Goal: Task Accomplishment & Management: Complete application form

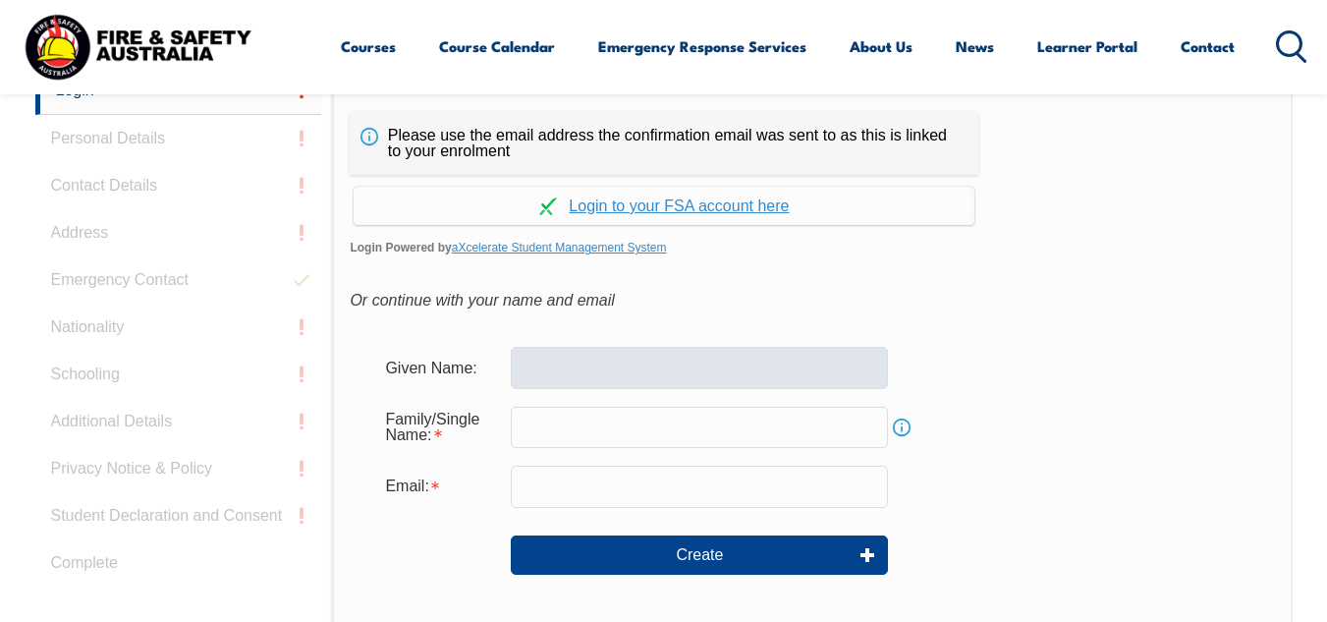
scroll to position [430, 0]
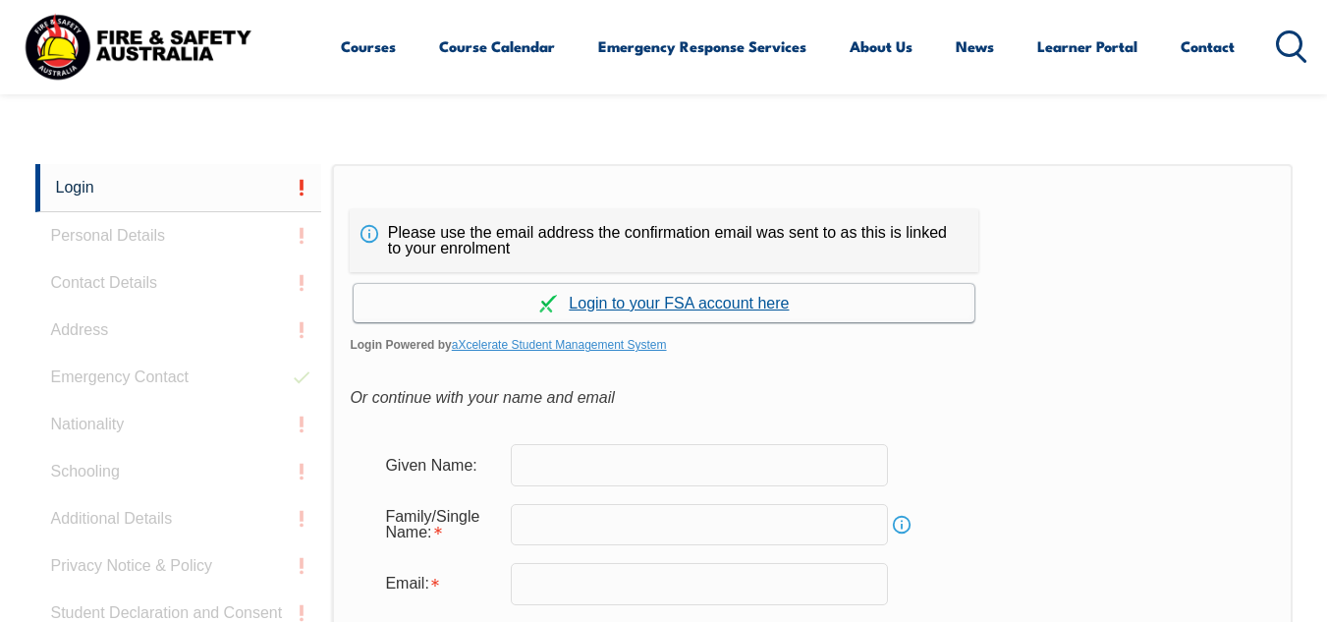
click at [663, 300] on link "Continue with aXcelerate" at bounding box center [664, 303] width 621 height 38
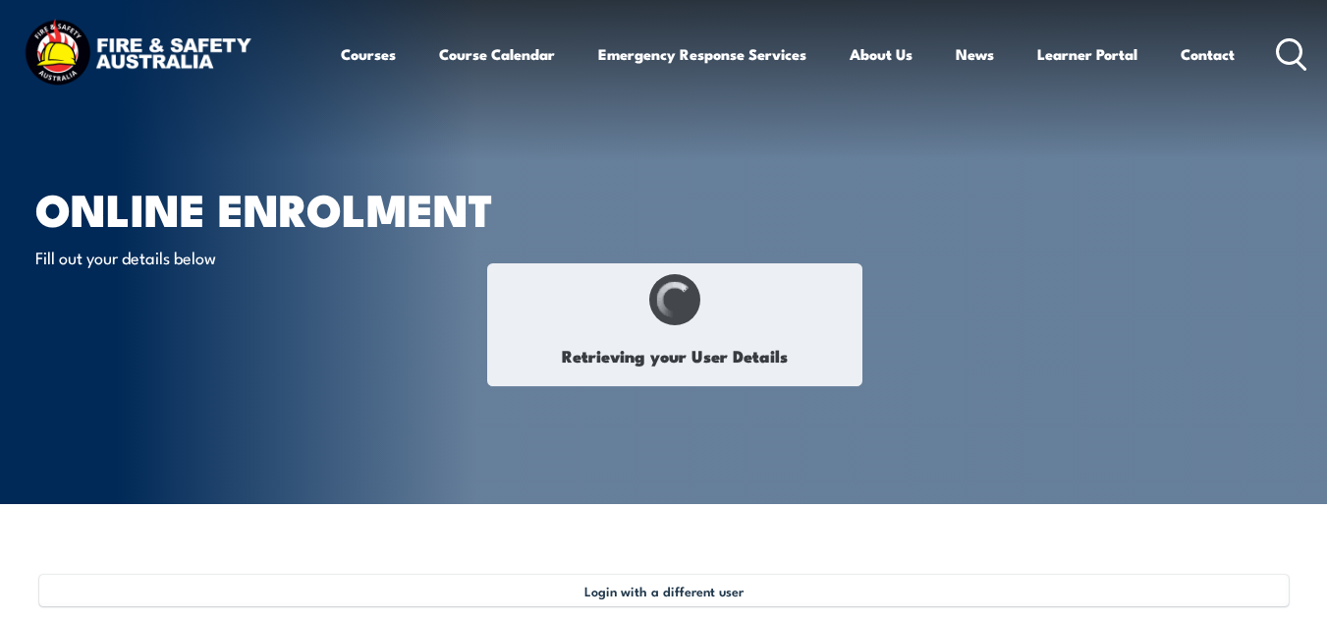
select select "Miss"
type input "[PERSON_NAME]"
type input "[GEOGRAPHIC_DATA]"
type input "[DATE]"
type input "FL428U7PFK"
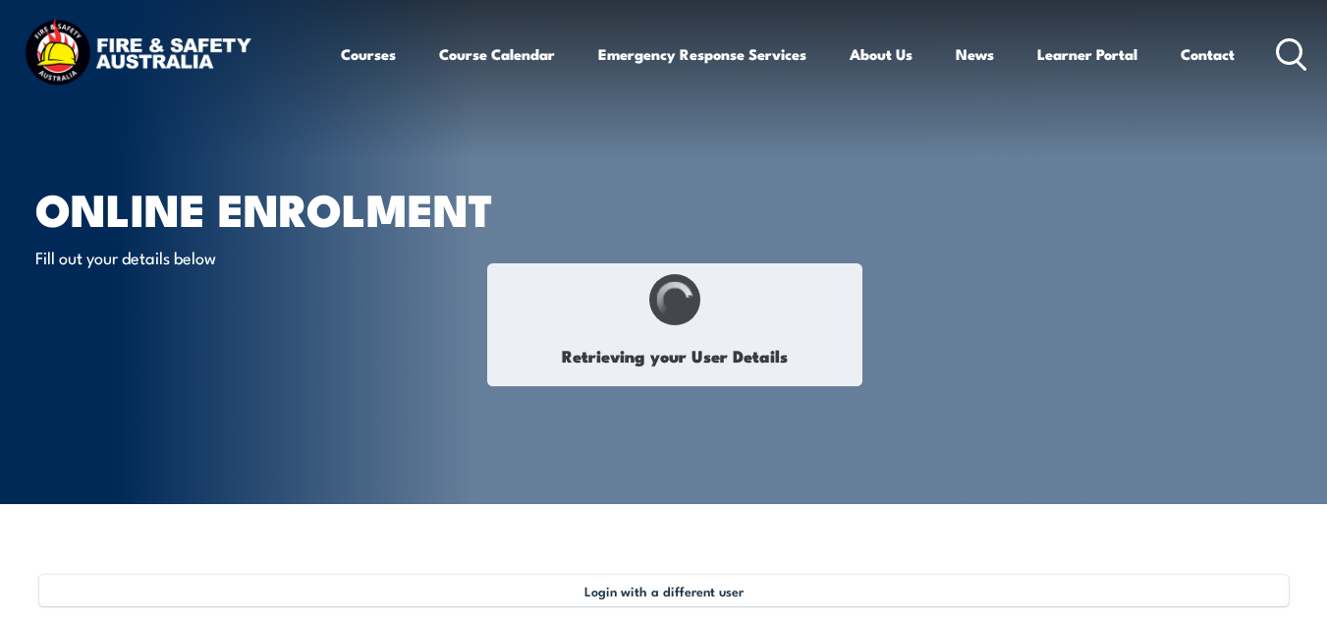
select select "F"
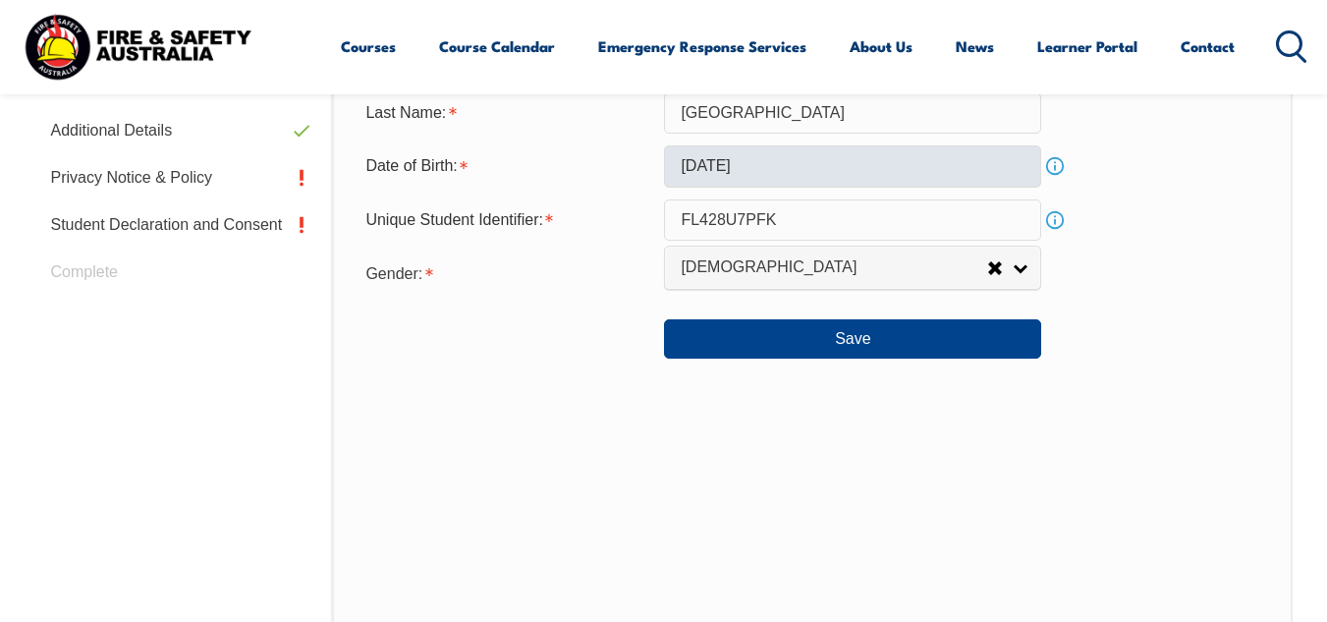
scroll to position [869, 0]
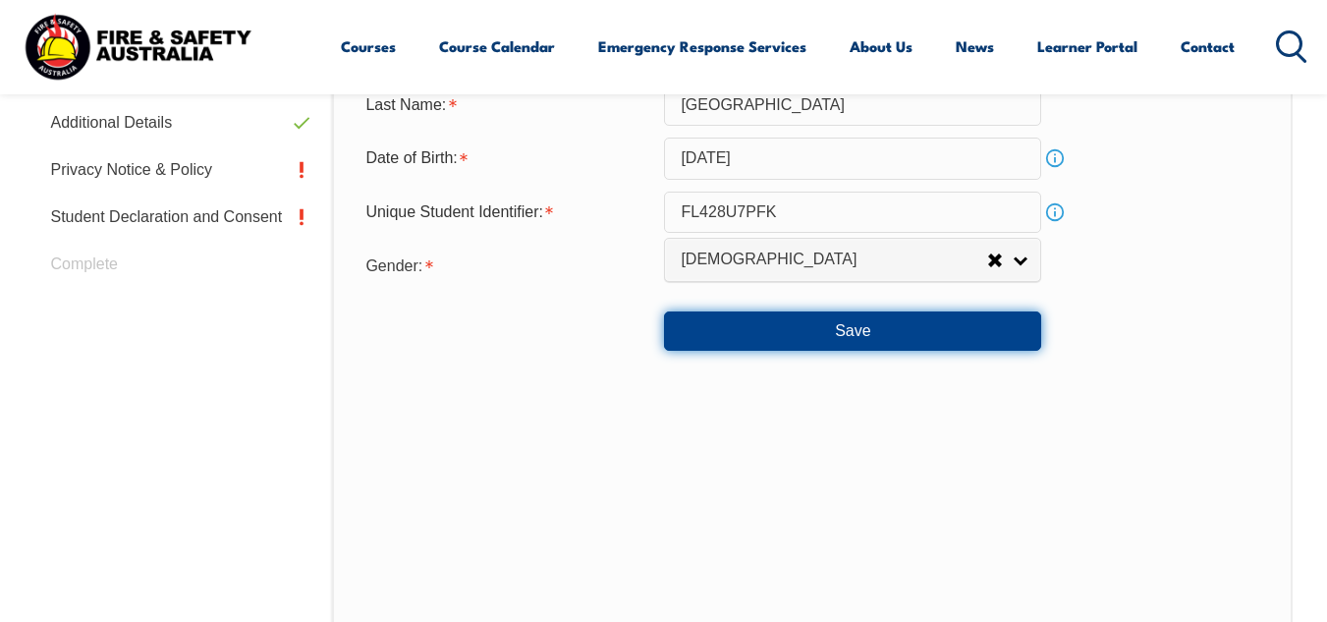
click at [836, 325] on button "Save" at bounding box center [852, 330] width 377 height 39
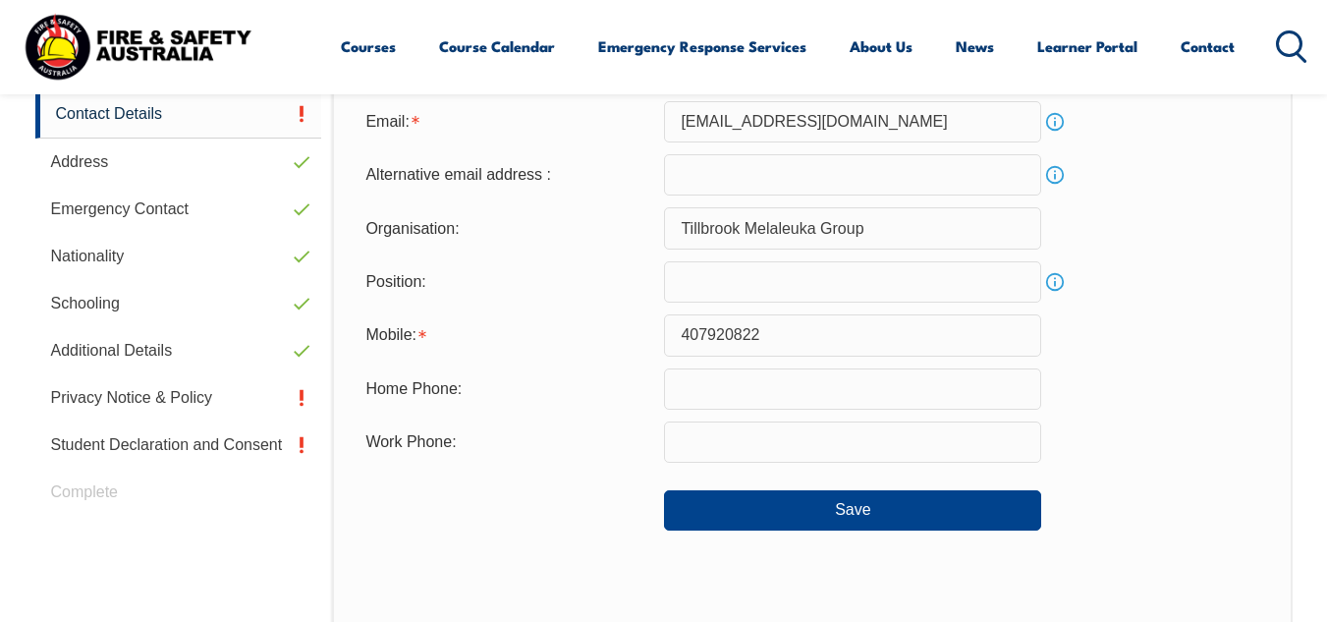
scroll to position [673, 0]
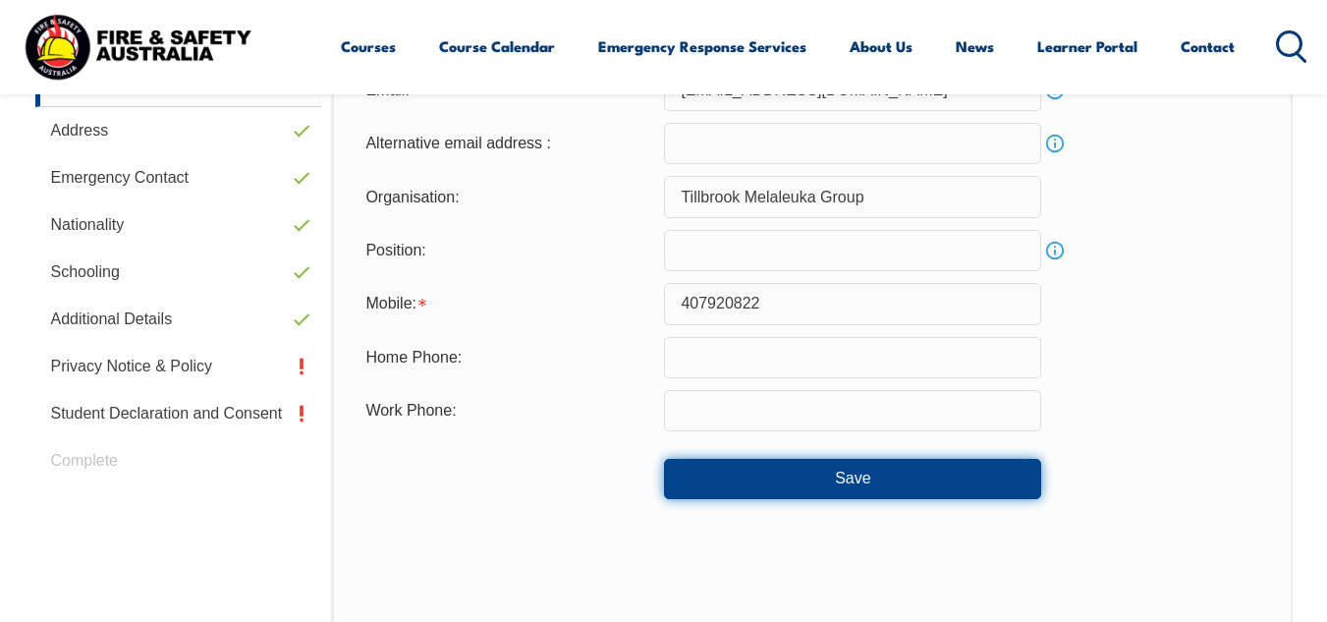
click at [843, 475] on button "Save" at bounding box center [852, 478] width 377 height 39
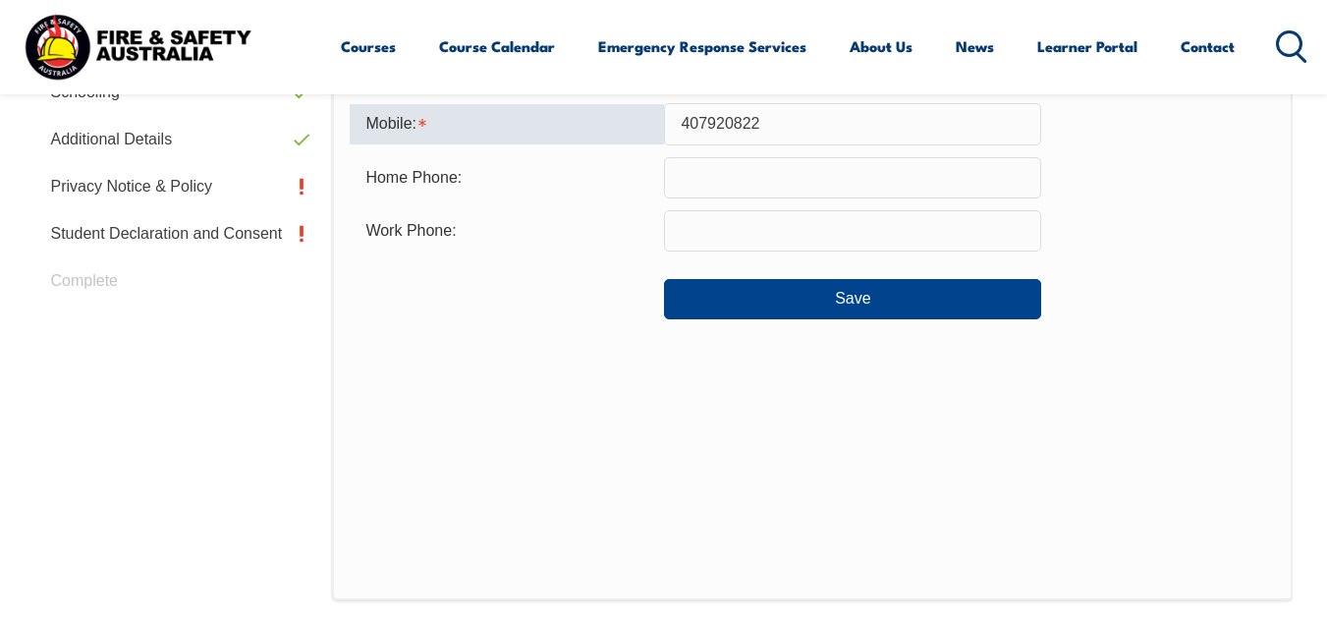
scroll to position [857, 0]
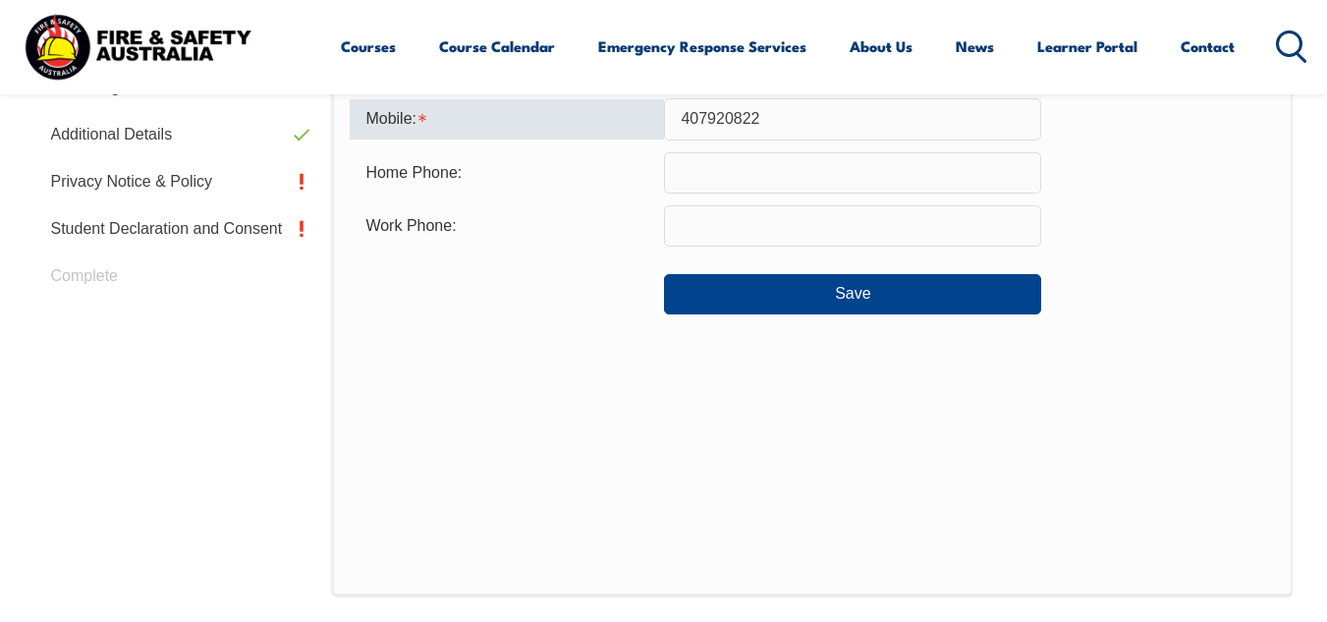
click at [682, 114] on input "407920822" at bounding box center [852, 118] width 377 height 41
type input "0407920822"
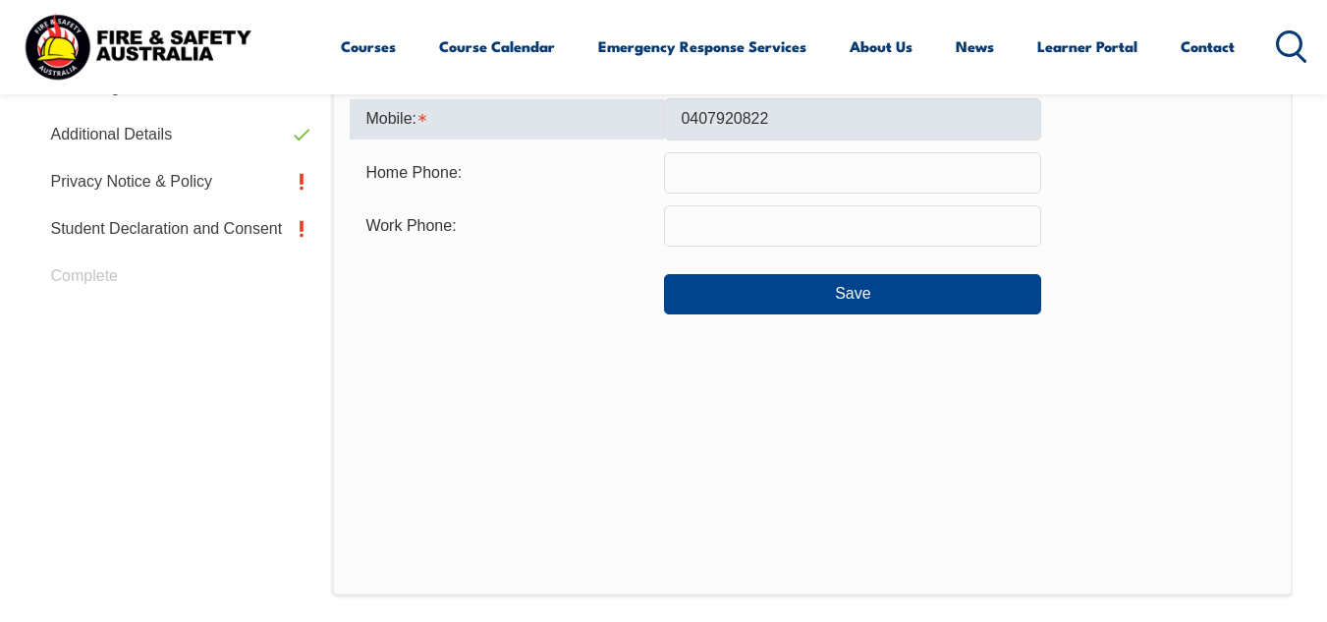
type input "bridgetlegrove@gmail.com"
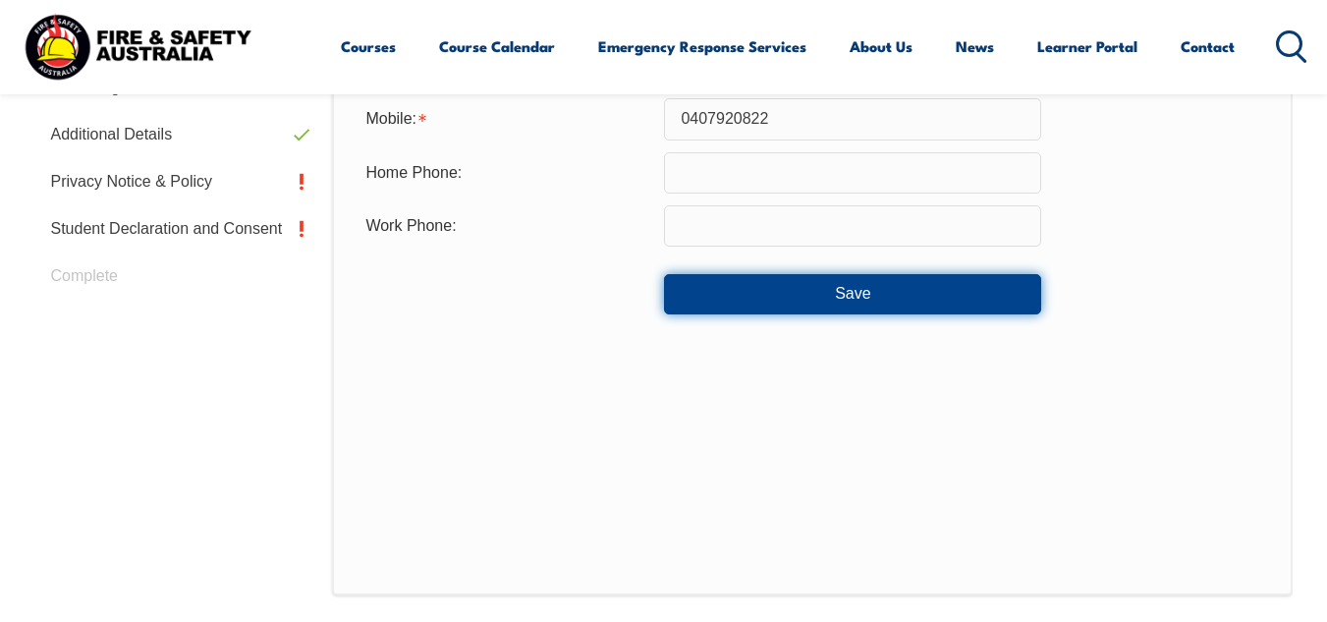
click at [854, 299] on button "Save" at bounding box center [852, 293] width 377 height 39
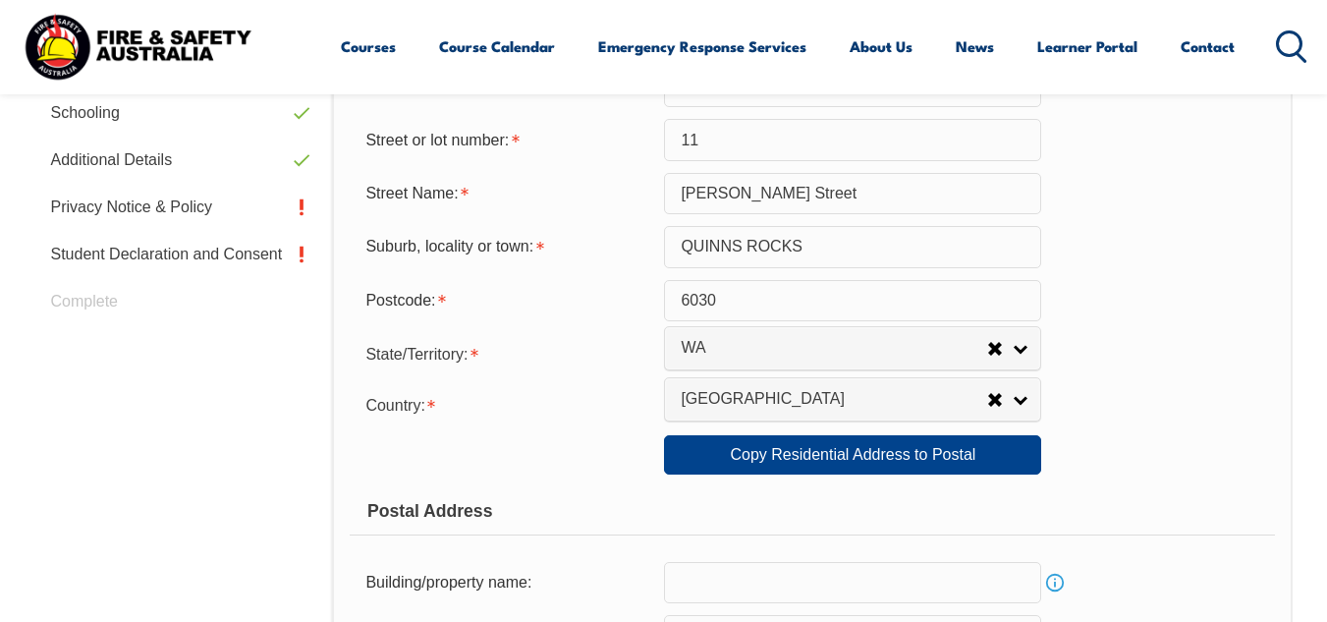
scroll to position [869, 0]
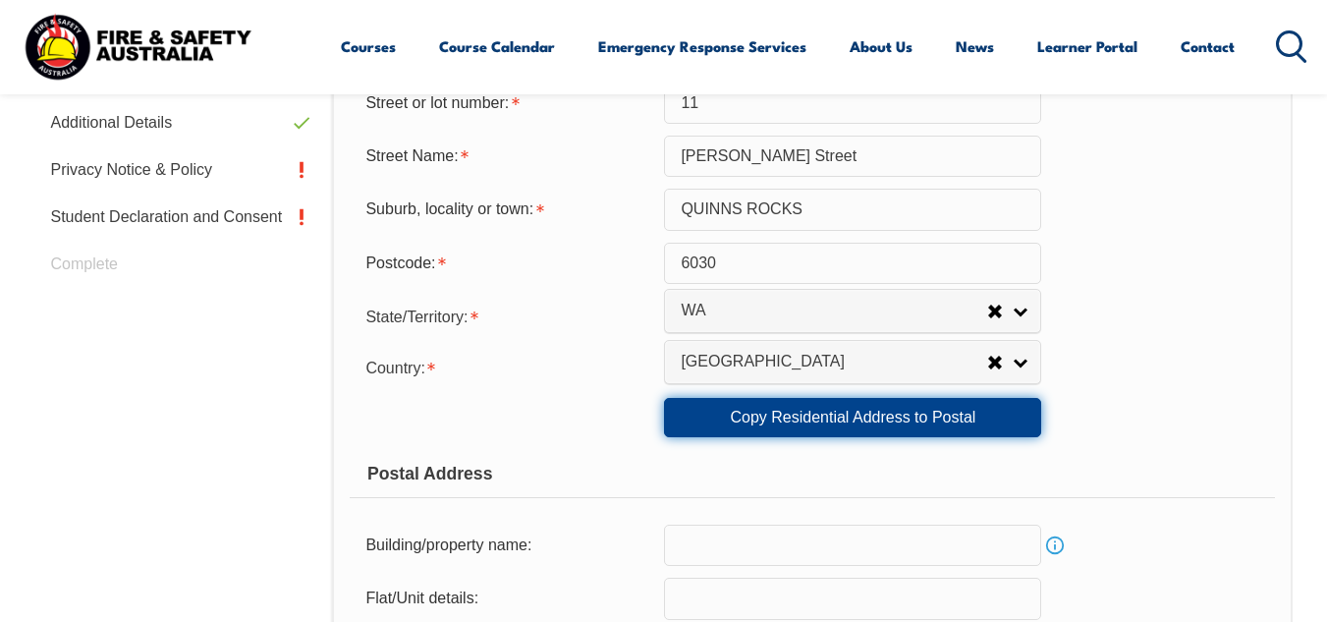
click at [801, 410] on link "Copy Residential Address to Postal" at bounding box center [852, 417] width 377 height 39
type input "11"
type input "Dennis Street"
type input "QUINNS ROCKS"
select select "WA"
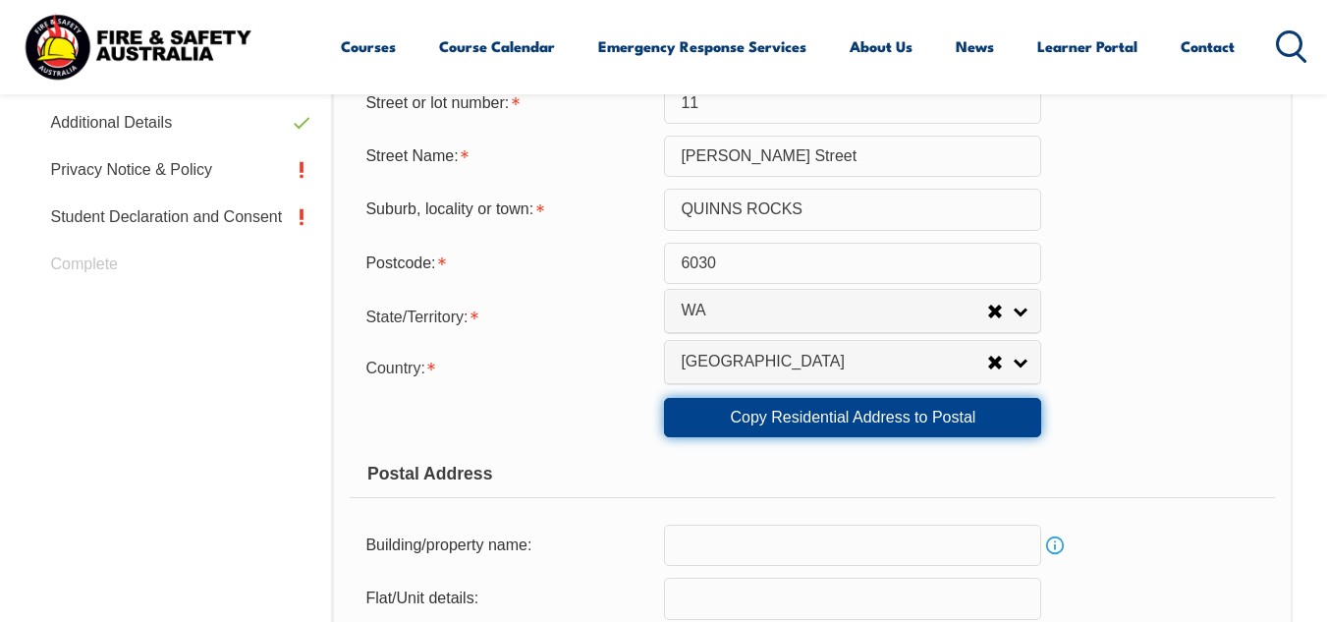
type input "6030"
select select "1101"
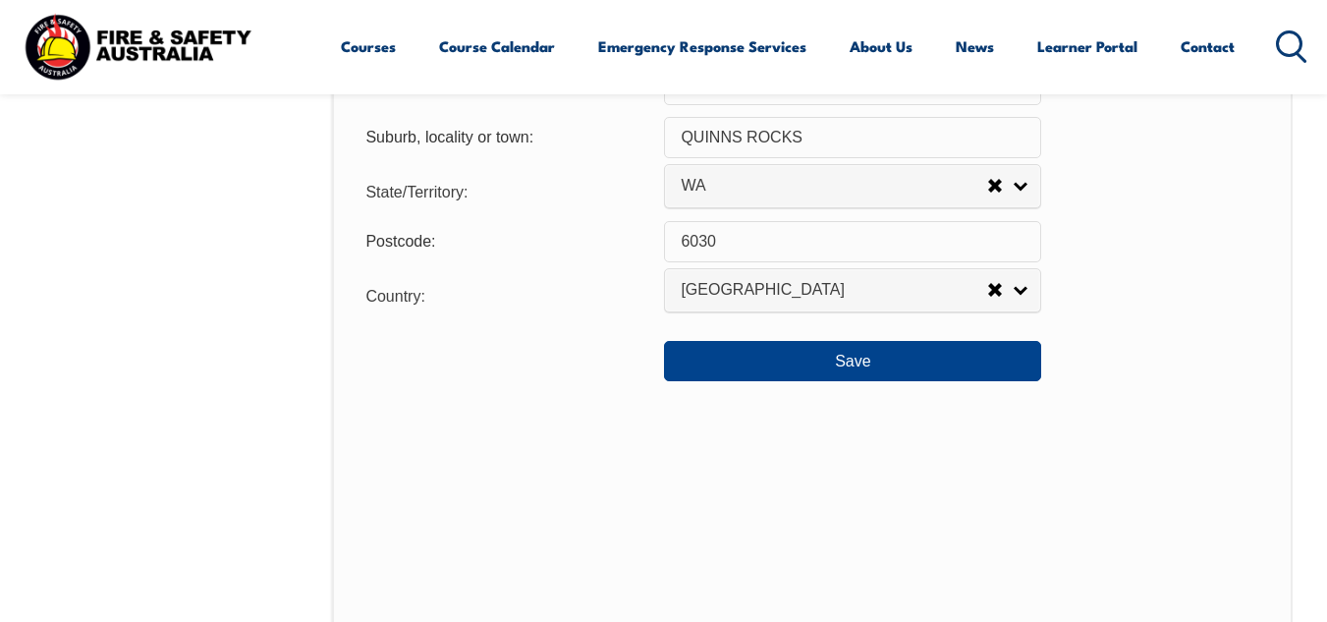
scroll to position [1557, 0]
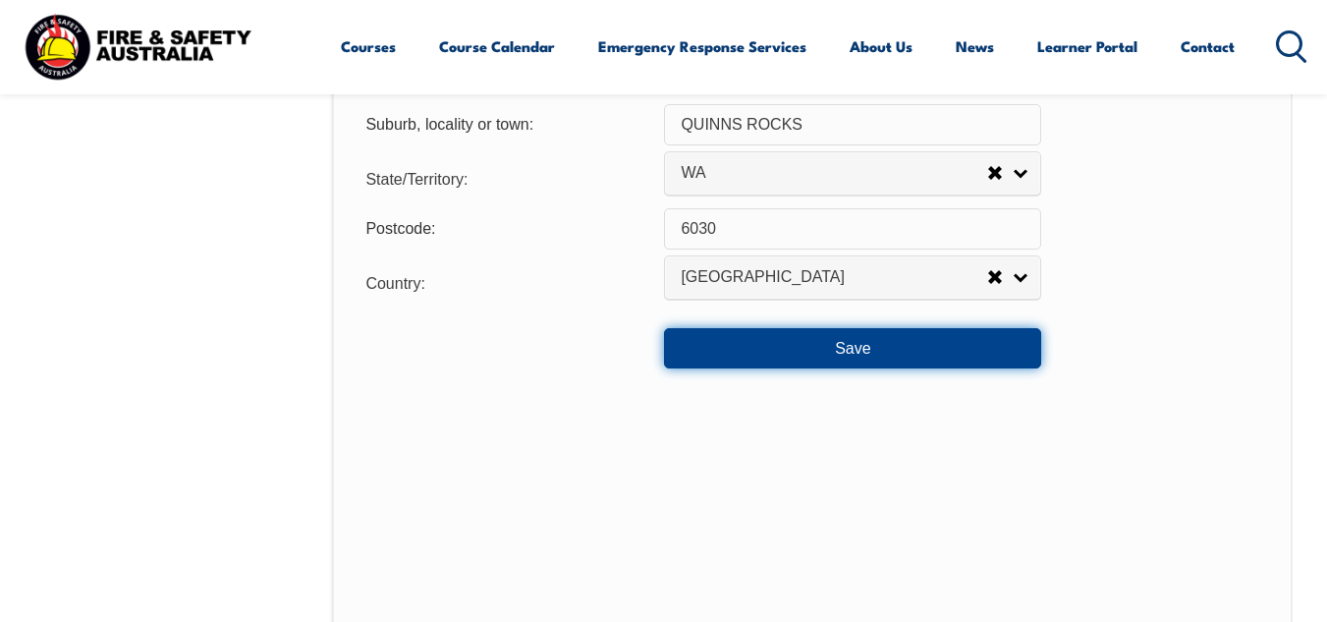
click at [858, 347] on button "Save" at bounding box center [852, 347] width 377 height 39
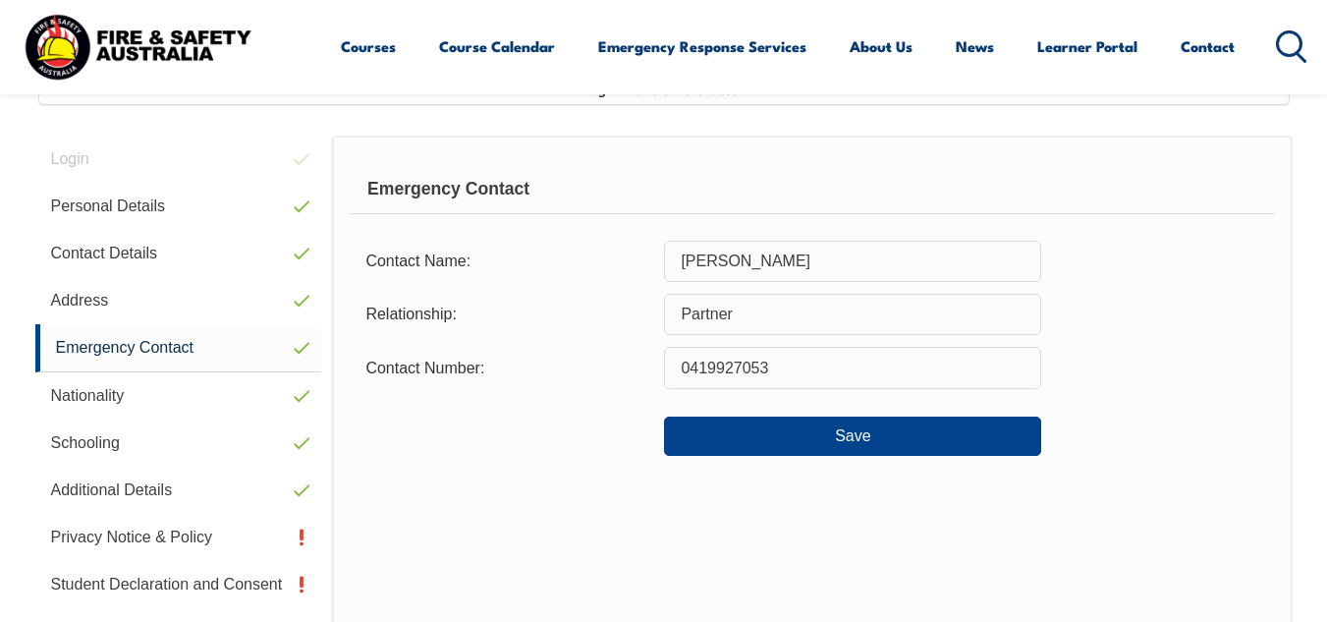
scroll to position [476, 0]
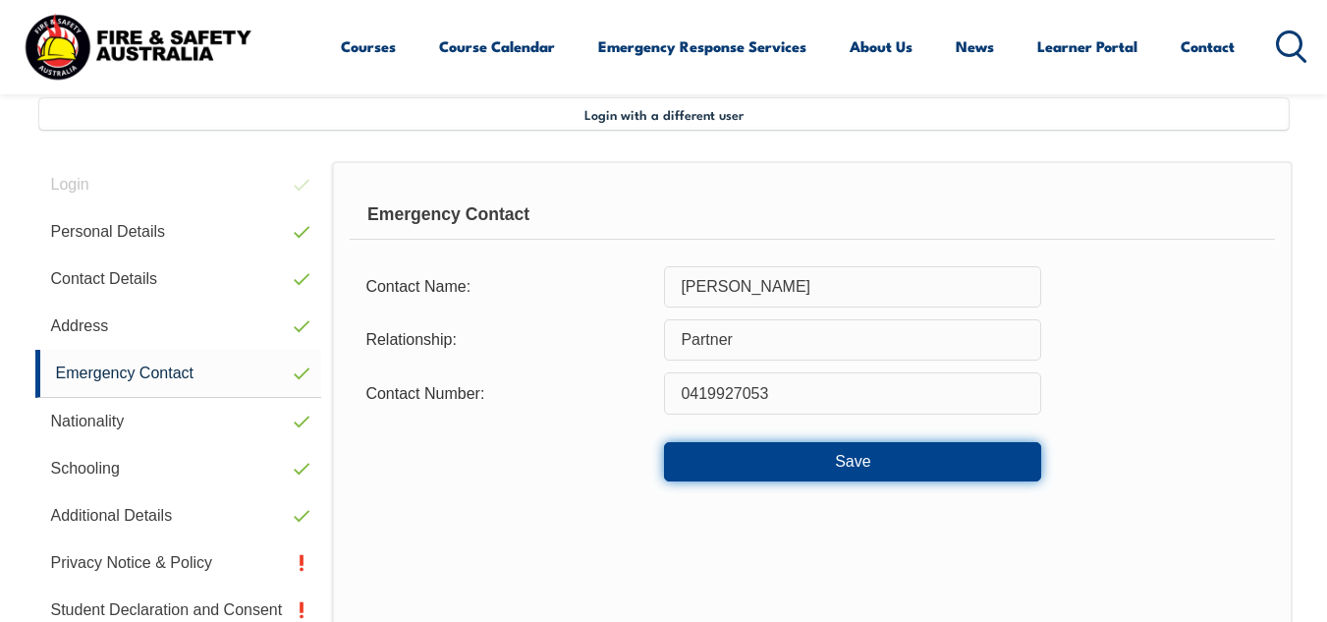
click at [847, 449] on button "Save" at bounding box center [852, 461] width 377 height 39
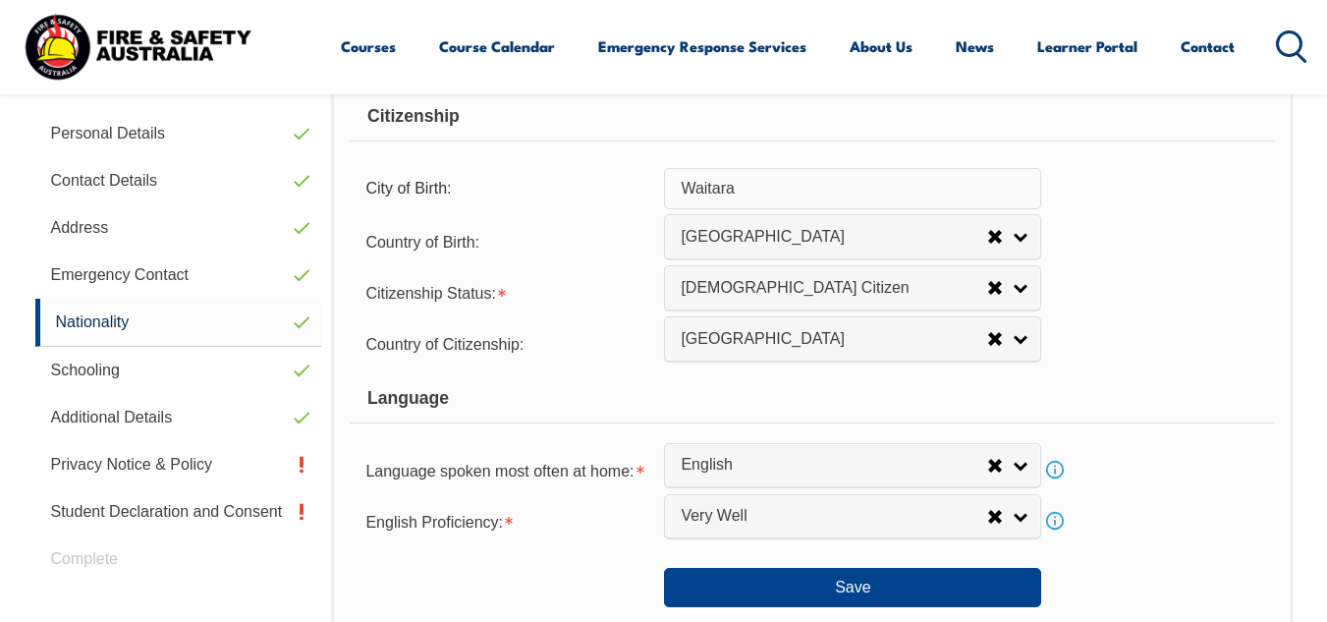
scroll to position [673, 0]
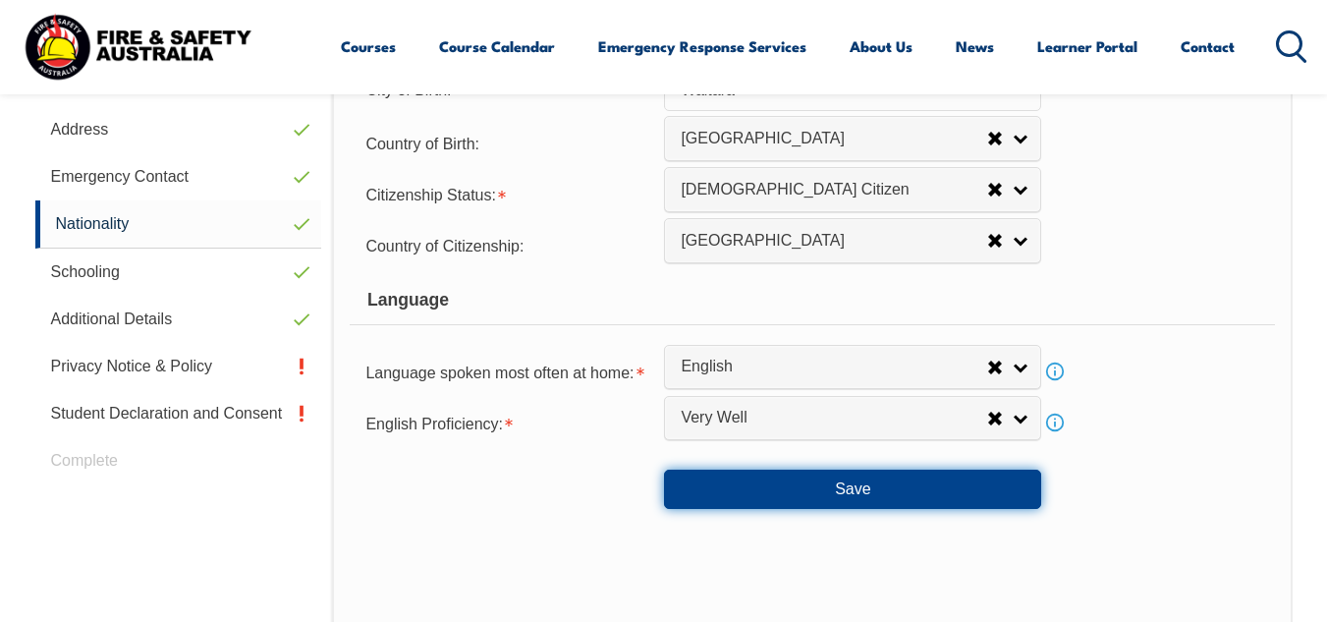
click at [852, 479] on button "Save" at bounding box center [852, 488] width 377 height 39
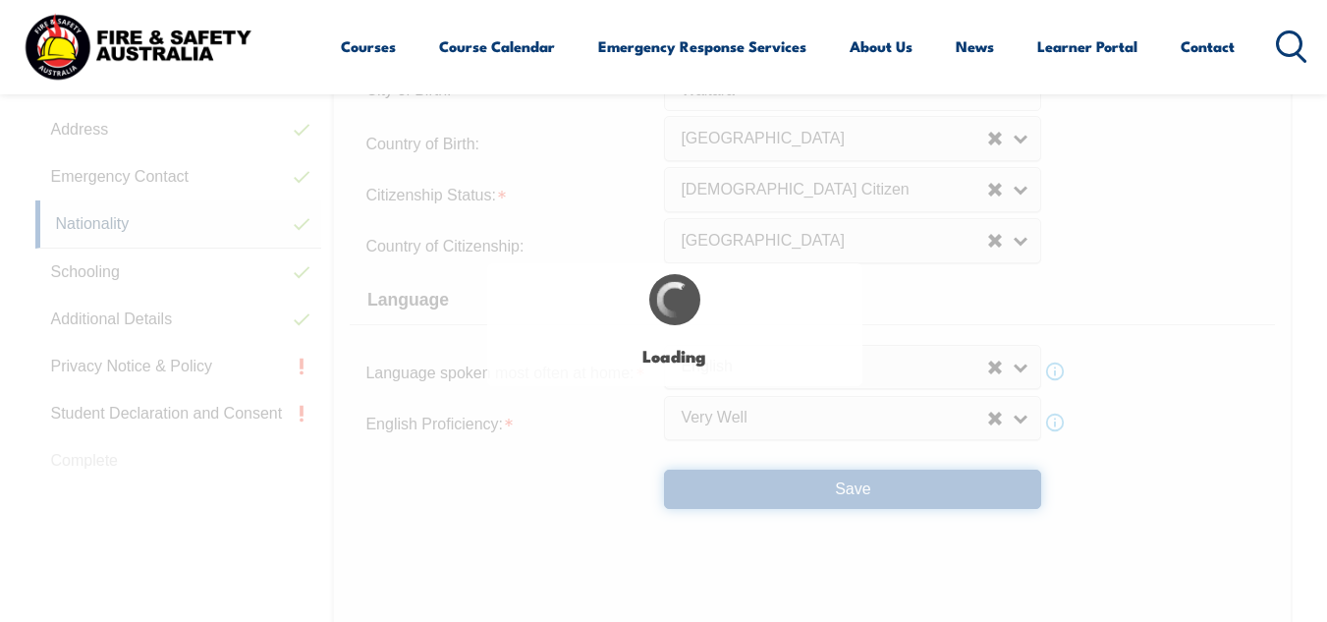
select select "false"
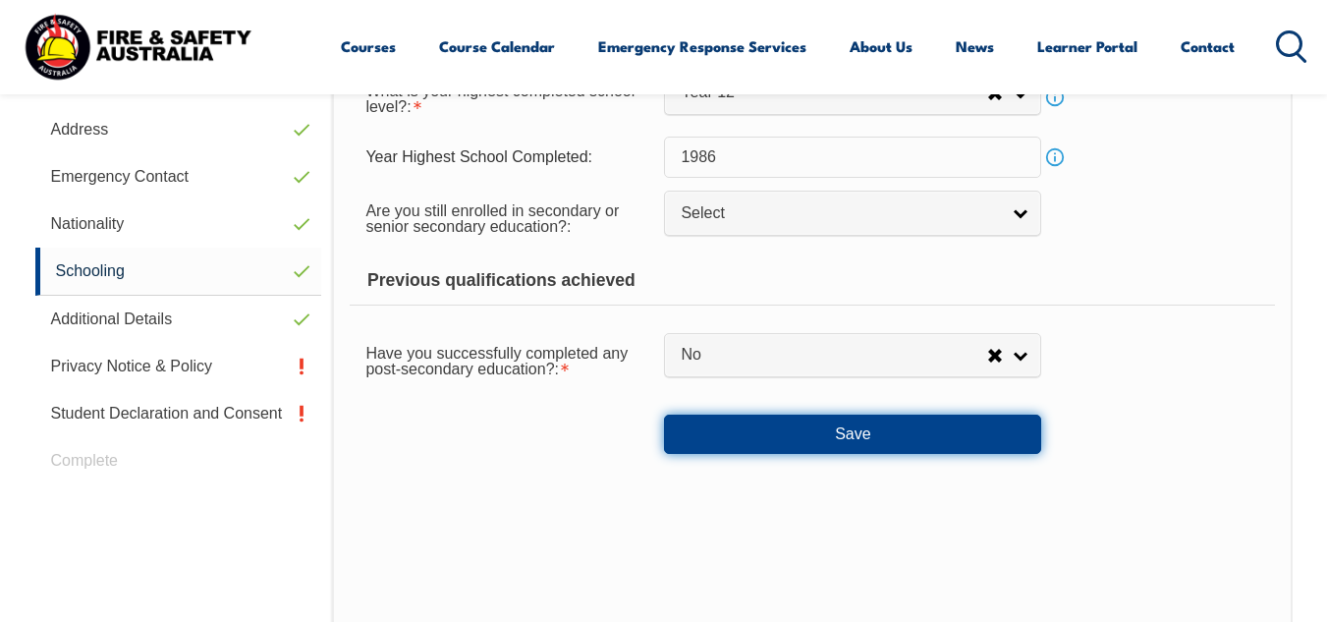
click at [859, 442] on button "Save" at bounding box center [852, 433] width 377 height 39
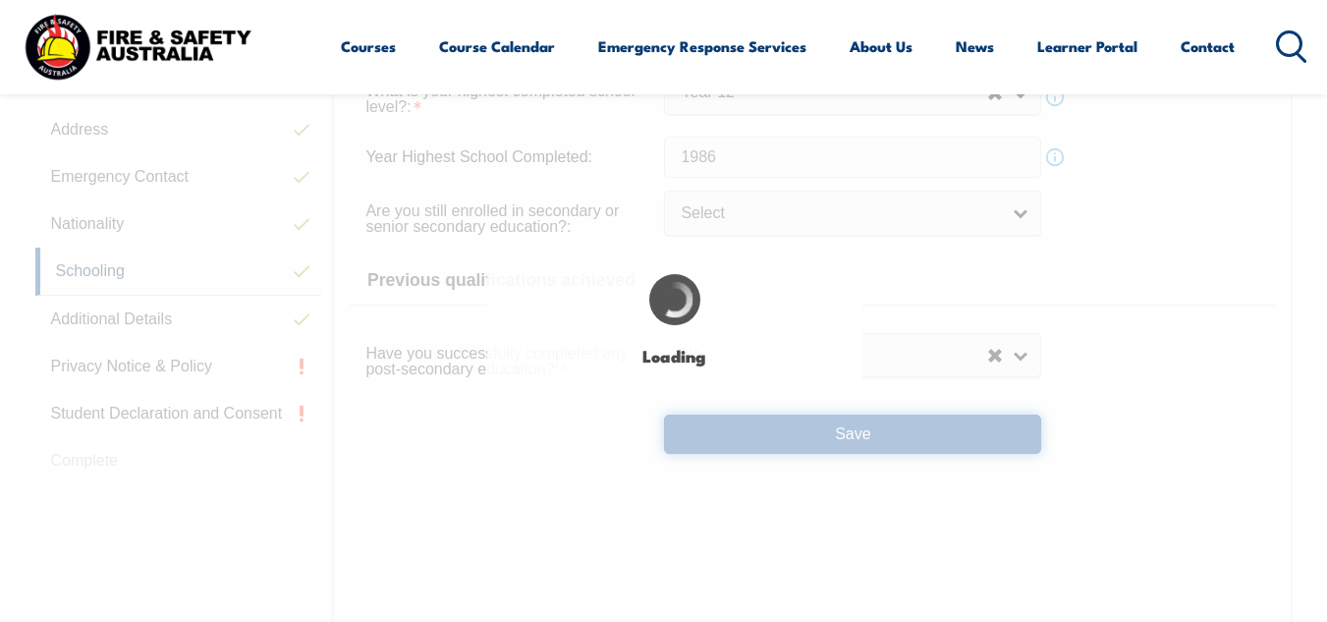
select select "false"
select select
select select "false"
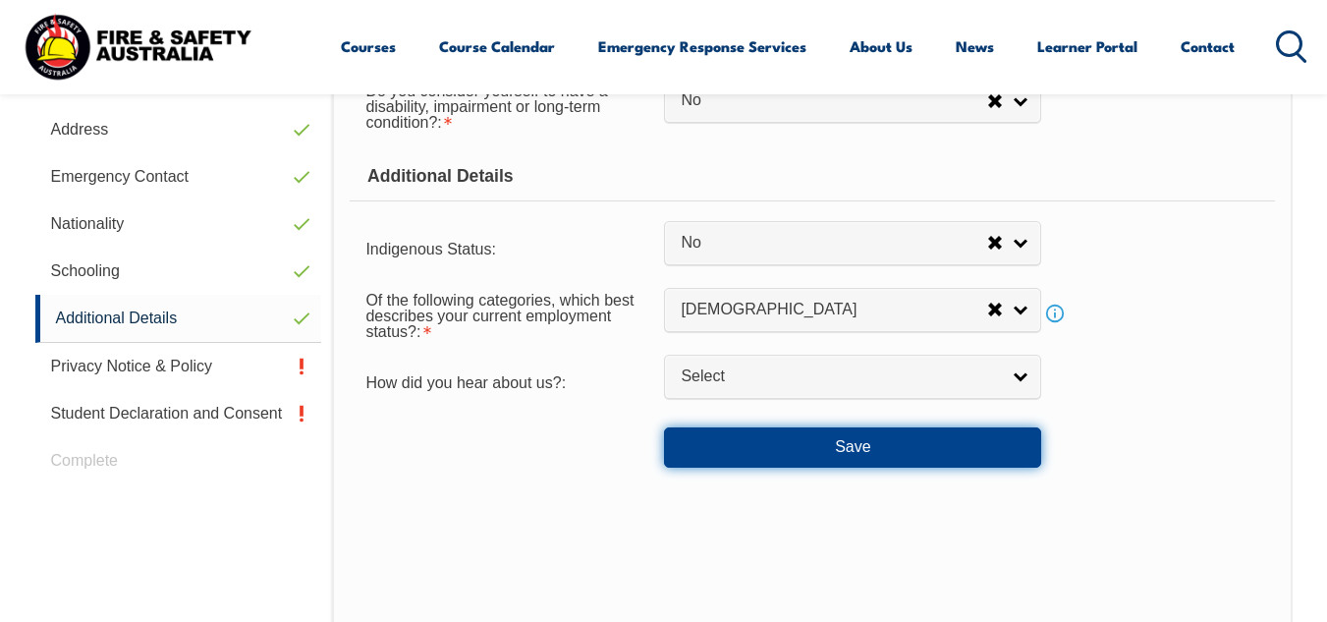
click at [859, 442] on button "Save" at bounding box center [852, 446] width 377 height 39
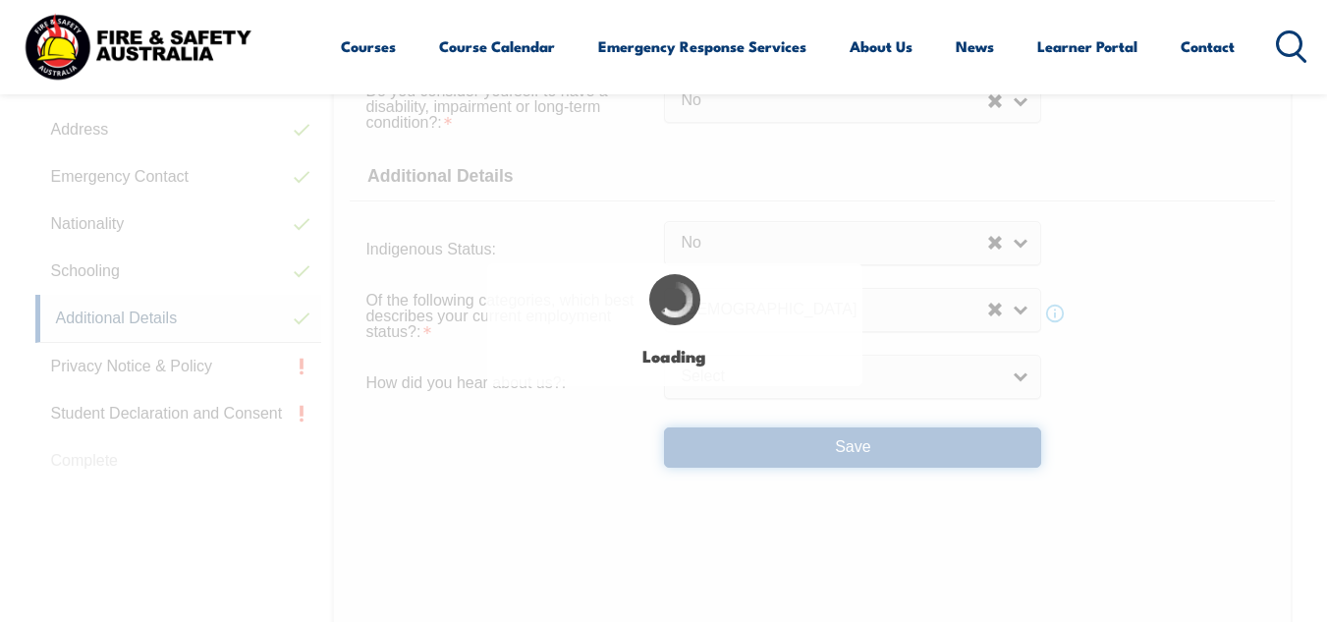
select select "false"
select select
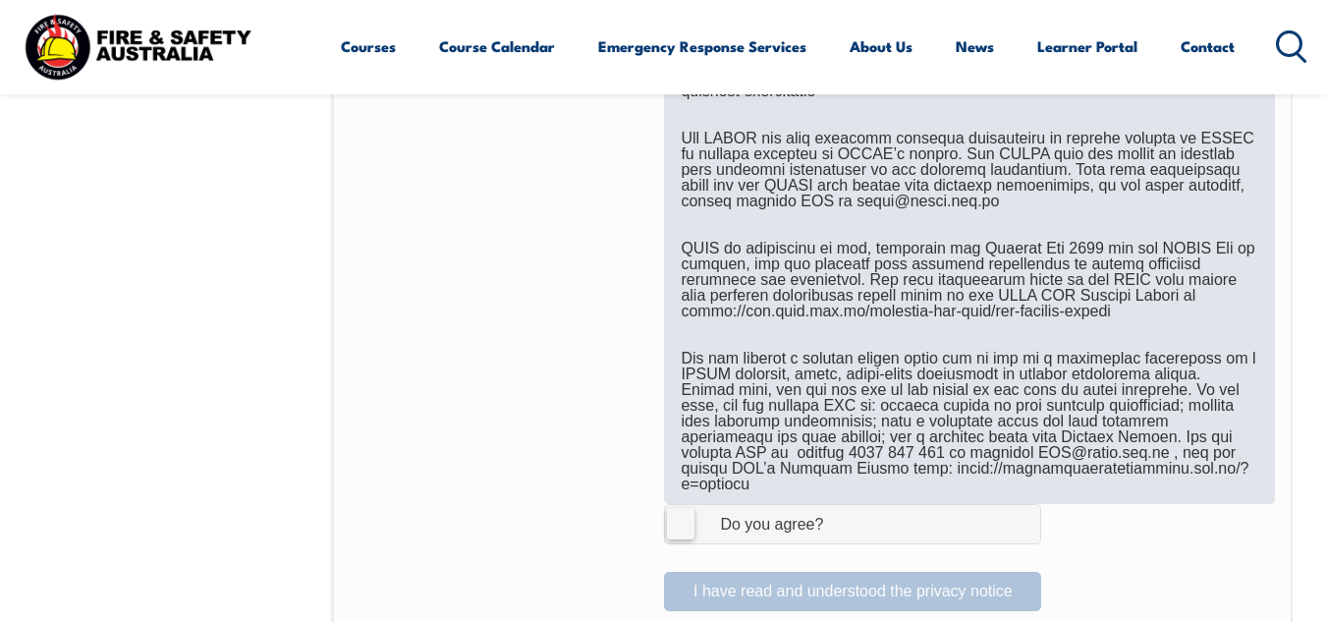
scroll to position [1164, 0]
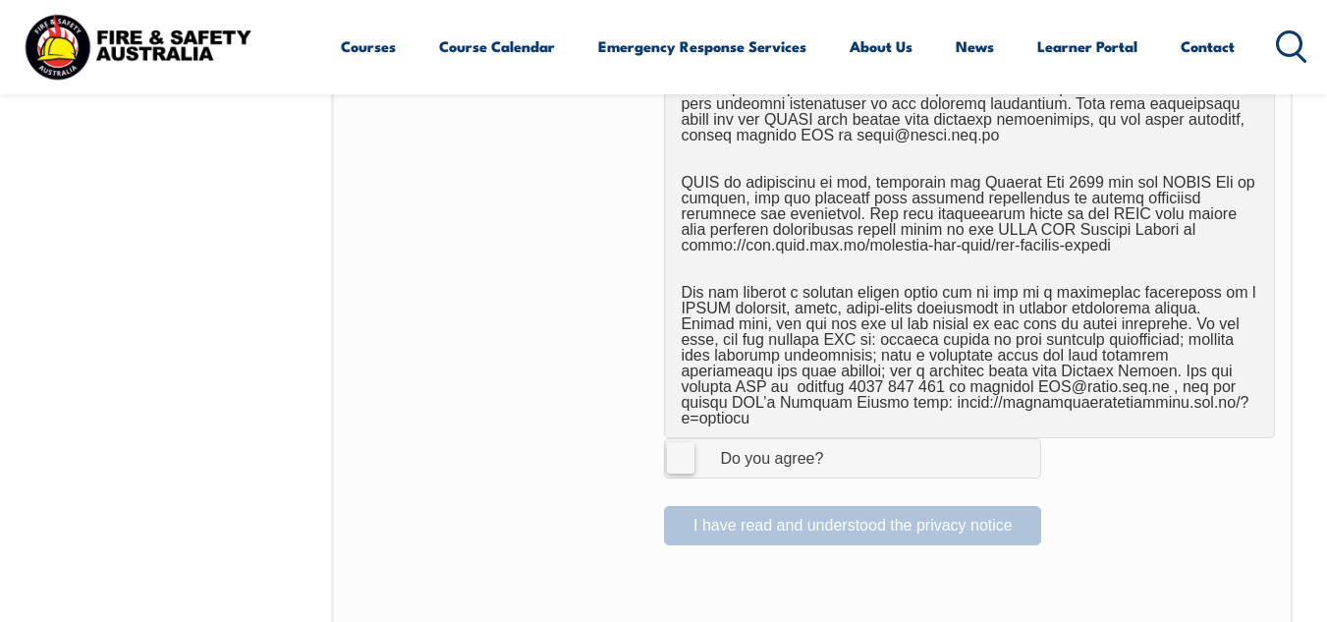
click at [681, 440] on label "I Agree Do you agree?" at bounding box center [852, 457] width 377 height 39
click at [839, 440] on input "I Agree Do you agree?" at bounding box center [855, 457] width 33 height 37
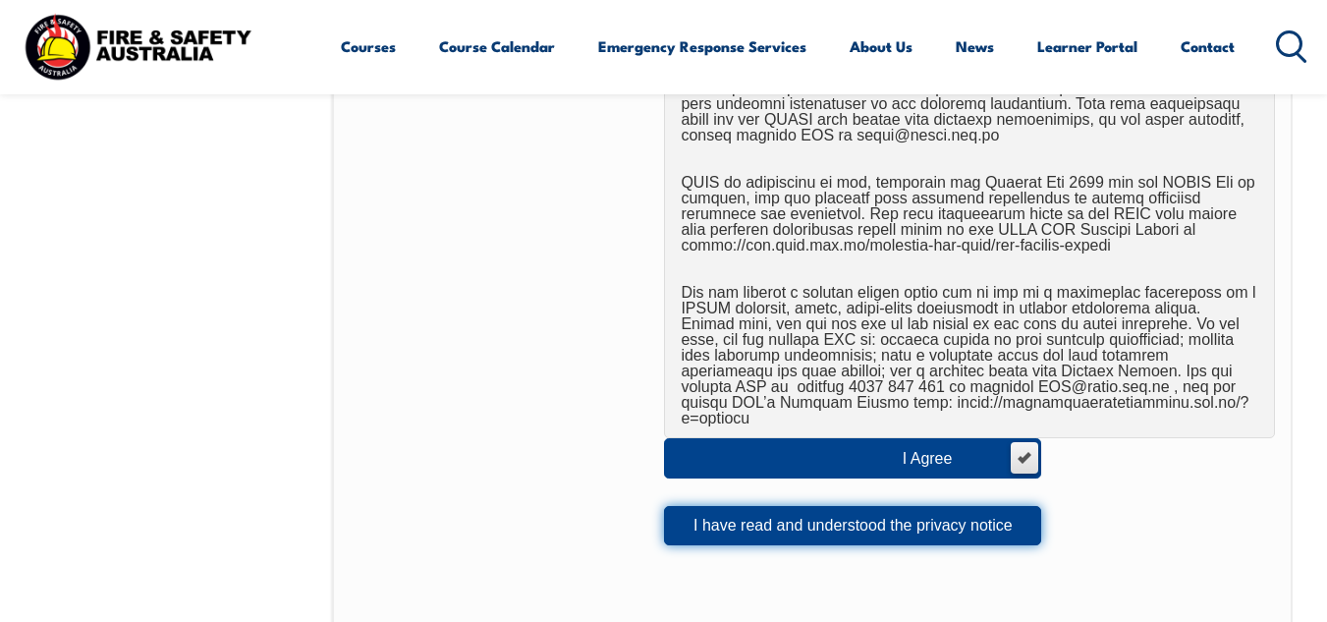
click at [827, 507] on button "I have read and understood the privacy notice" at bounding box center [852, 525] width 377 height 39
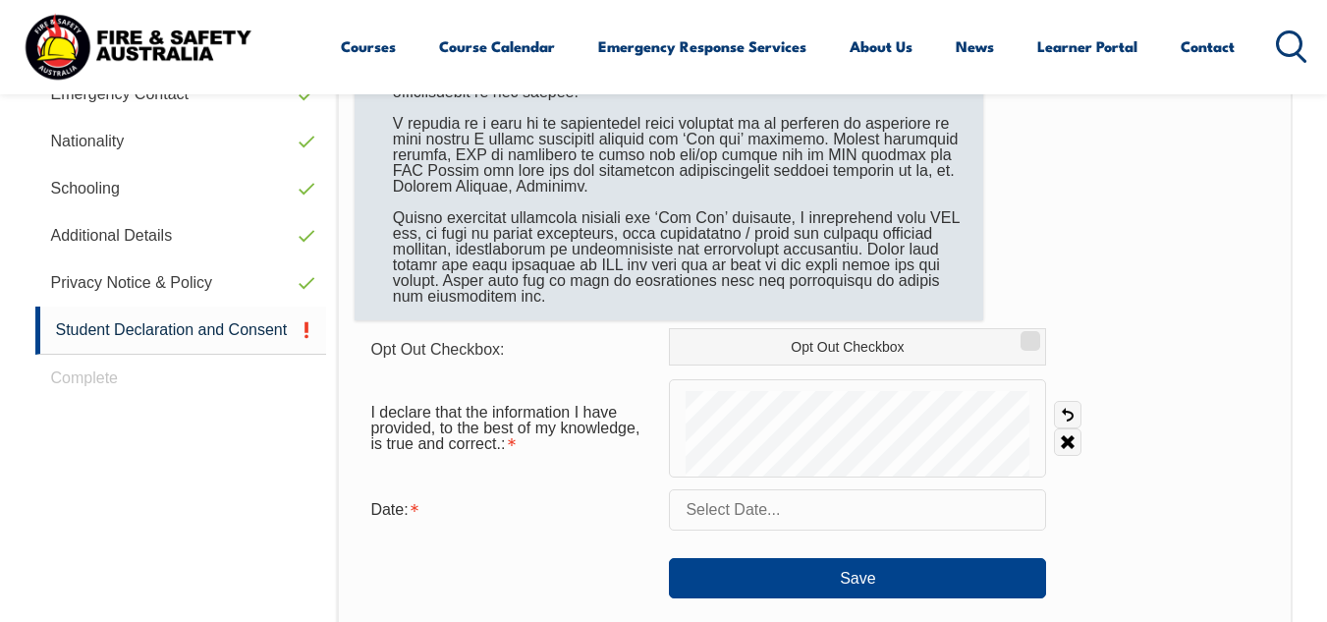
scroll to position [771, 0]
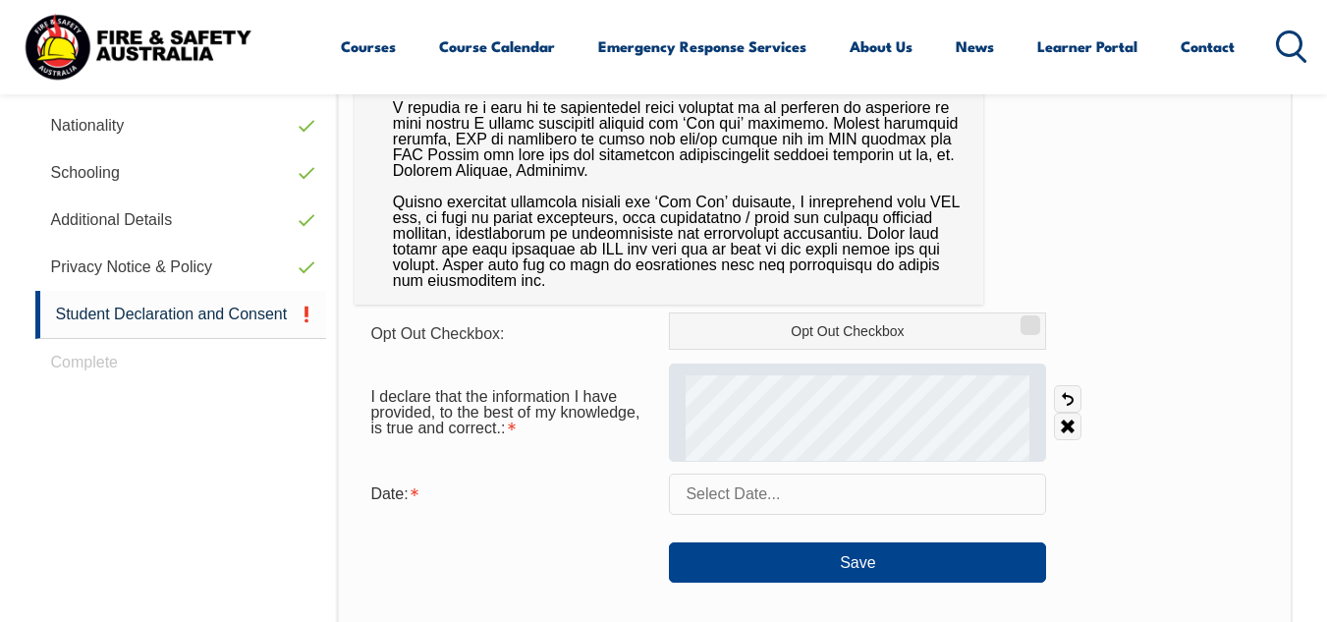
click at [749, 423] on div at bounding box center [857, 412] width 377 height 98
click at [757, 416] on div at bounding box center [857, 412] width 377 height 98
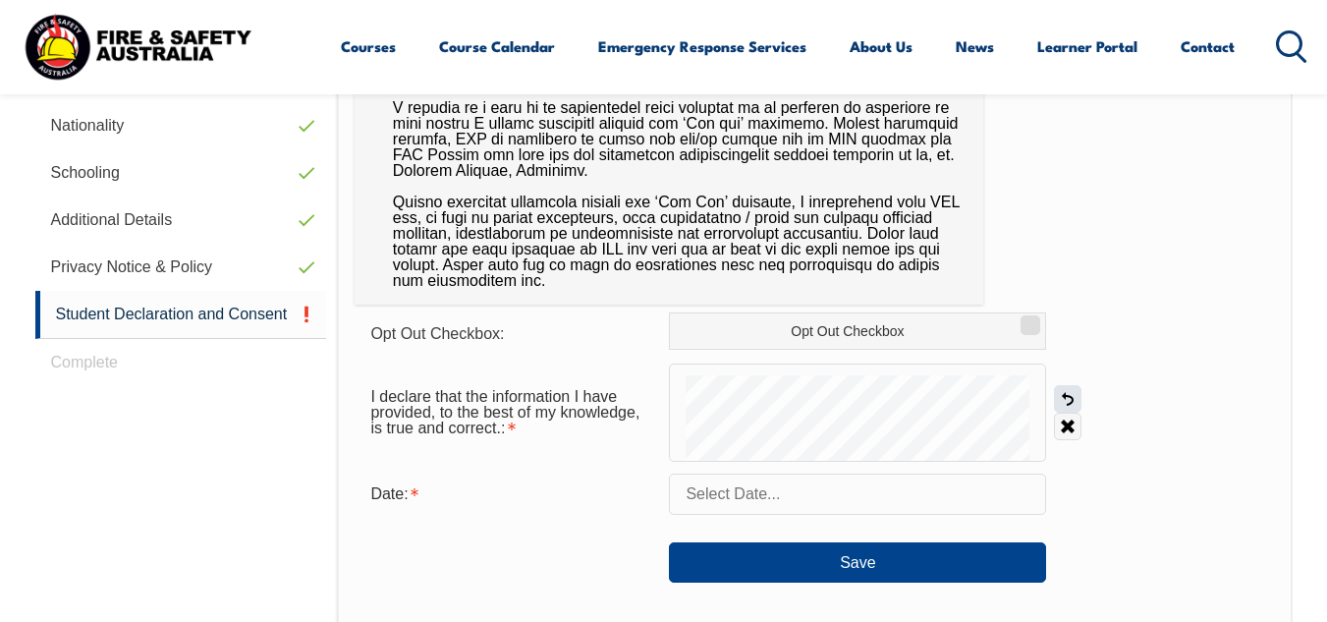
click at [1071, 399] on link "Undo" at bounding box center [1068, 399] width 28 height 28
click at [1067, 395] on link "Undo" at bounding box center [1068, 399] width 28 height 28
click at [1072, 396] on link "Undo" at bounding box center [1068, 399] width 28 height 28
click at [1069, 396] on link "Undo" at bounding box center [1068, 399] width 28 height 28
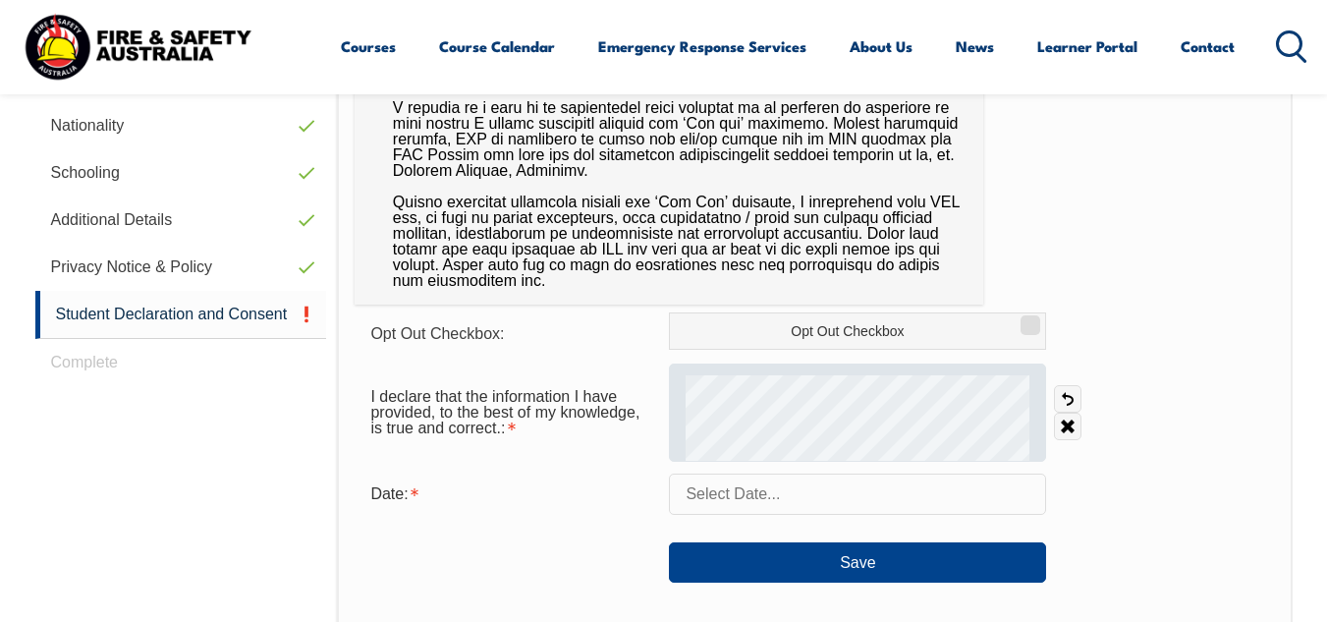
click at [729, 414] on div at bounding box center [857, 412] width 377 height 98
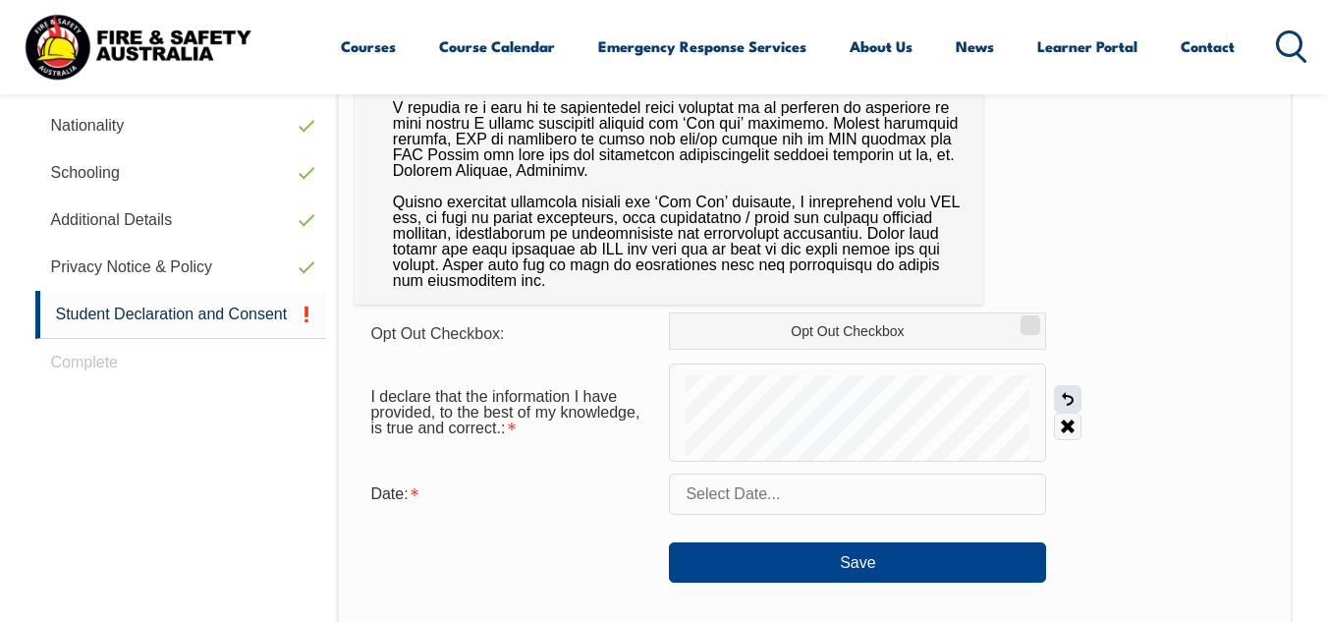
click at [1068, 399] on link "Undo" at bounding box center [1068, 399] width 28 height 28
click at [768, 488] on input "text" at bounding box center [857, 493] width 377 height 41
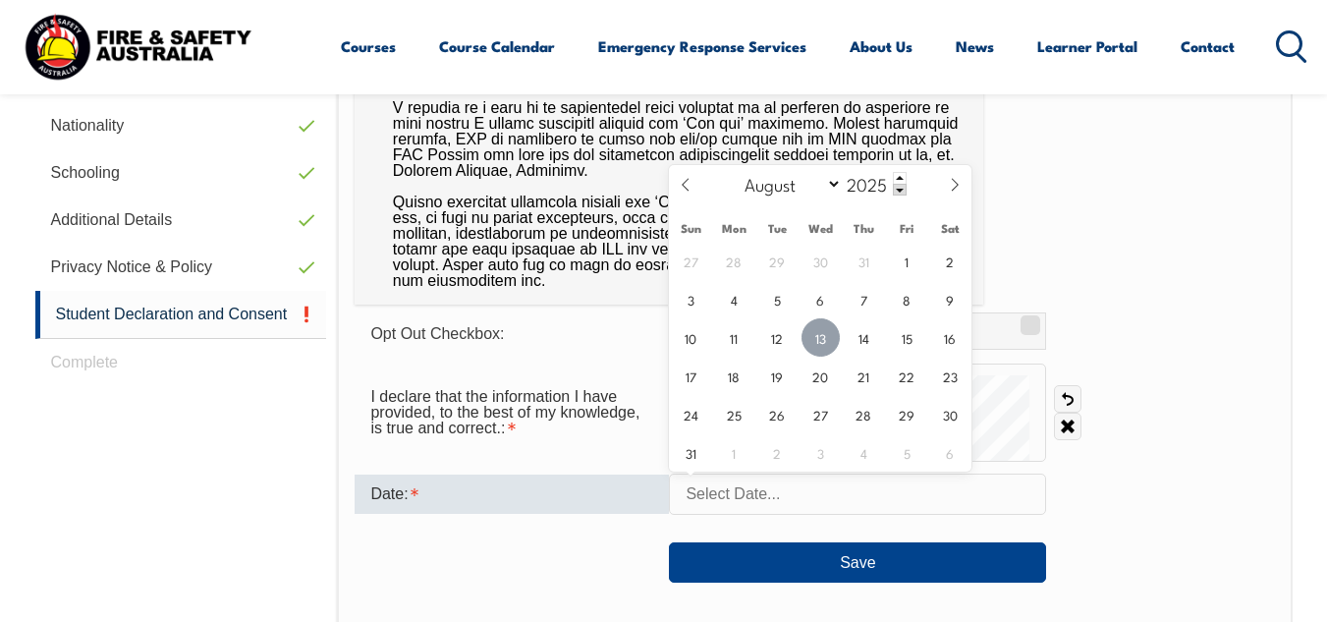
click at [818, 327] on span "13" at bounding box center [820, 337] width 38 height 38
type input "August 13, 2025"
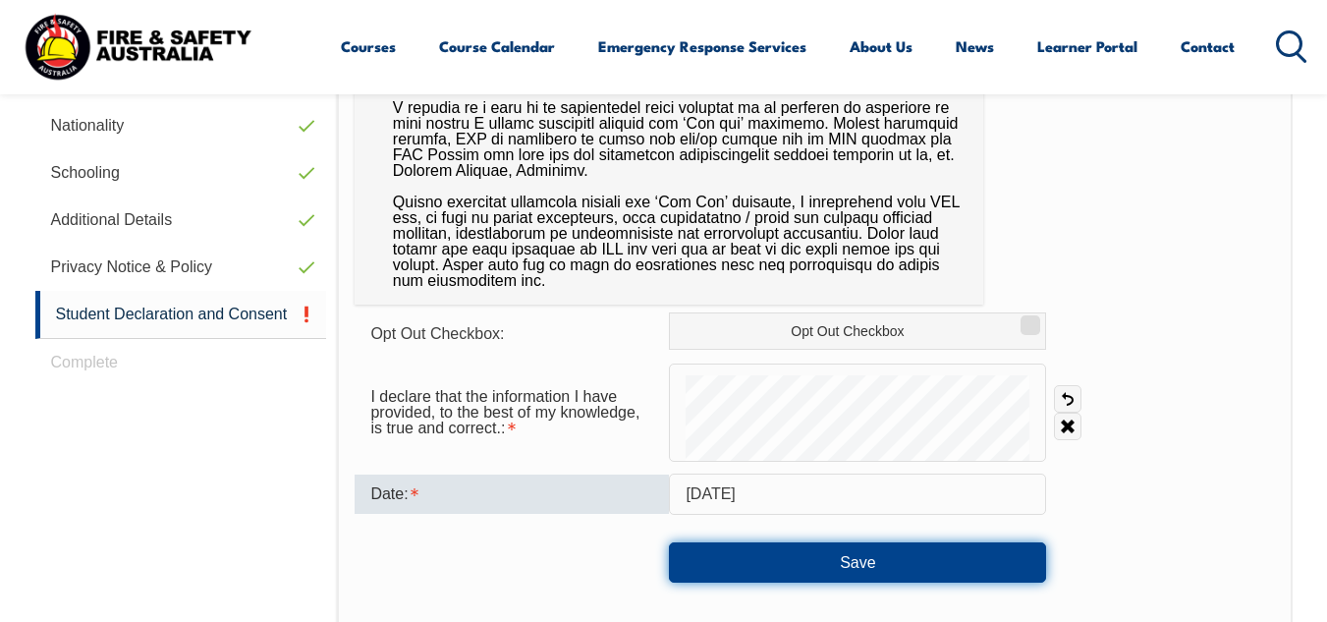
click at [860, 564] on button "Save" at bounding box center [857, 561] width 377 height 39
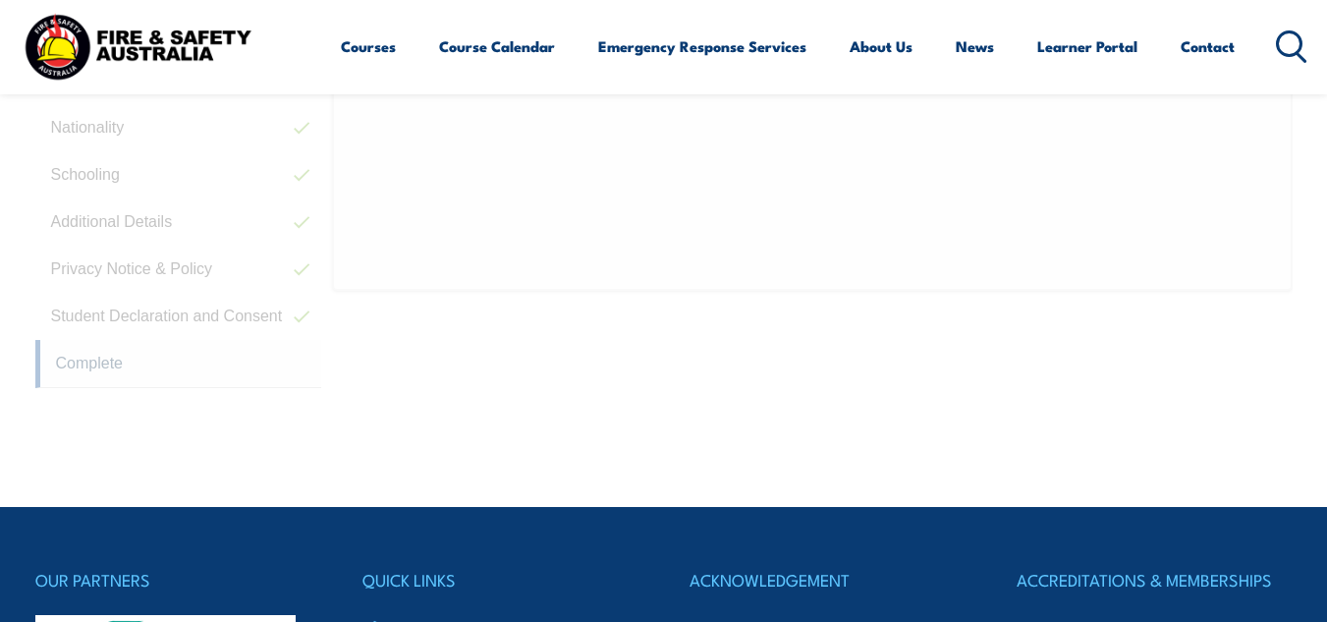
scroll to position [476, 0]
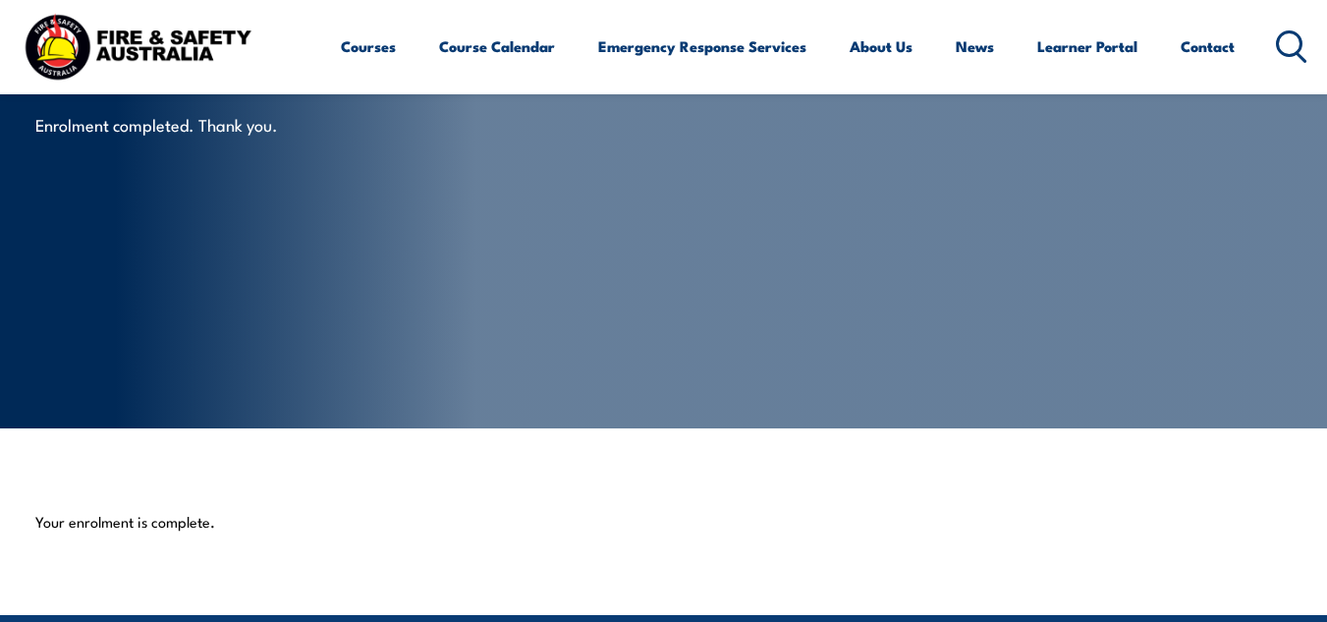
scroll to position [98, 0]
